Goal: Information Seeking & Learning: Check status

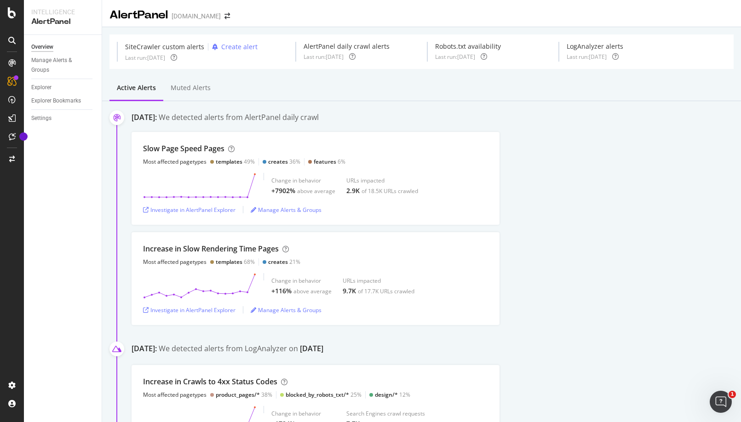
click at [212, 170] on div "Slow Page Speed Pages Most affected pagetypes templates 49% creates 36% feature…" at bounding box center [316, 178] width 368 height 93
click at [186, 208] on div "Investigate in AlertPanel Explorer" at bounding box center [189, 210] width 92 height 8
